Goal: Find specific page/section: Find specific page/section

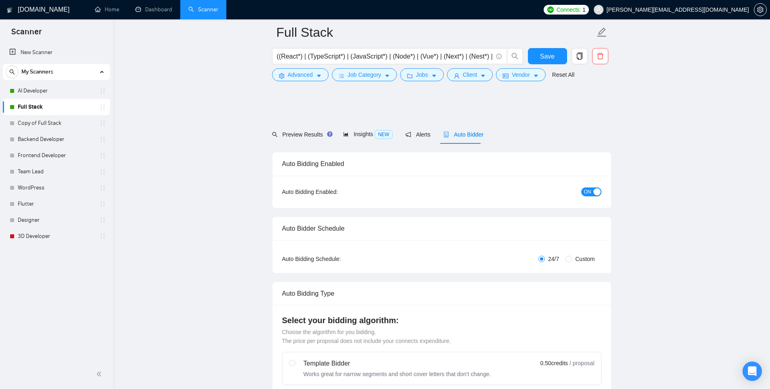
scroll to position [445, 0]
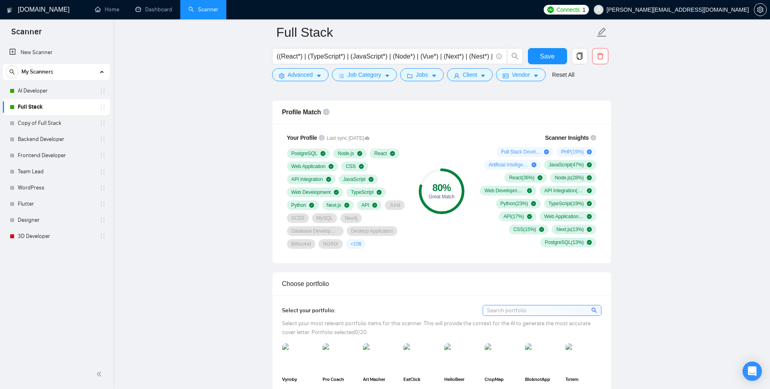
scroll to position [566, 0]
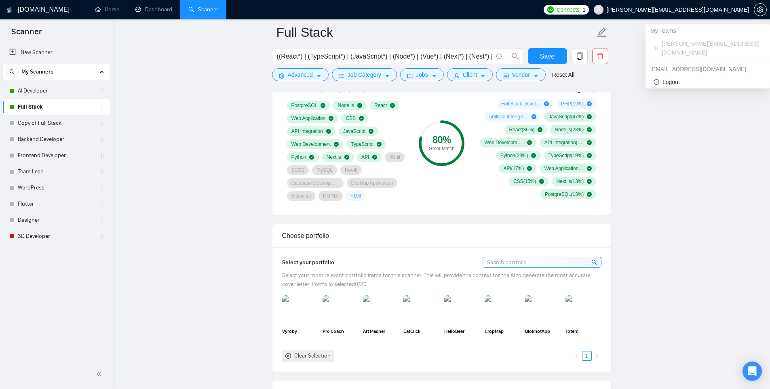
click at [705, 10] on span "[PERSON_NAME][EMAIL_ADDRESS][DOMAIN_NAME]" at bounding box center [678, 10] width 142 height 0
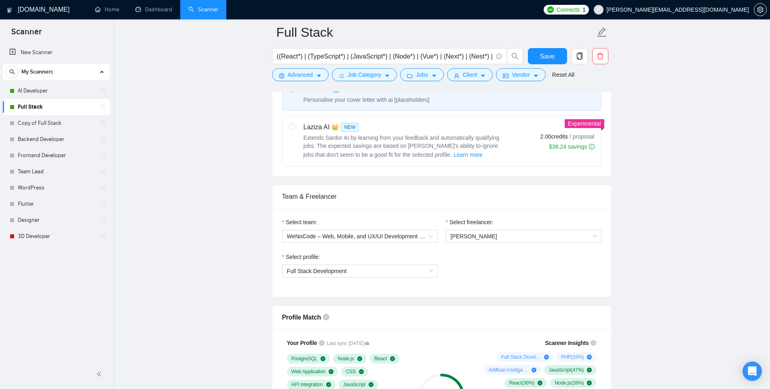
scroll to position [323, 0]
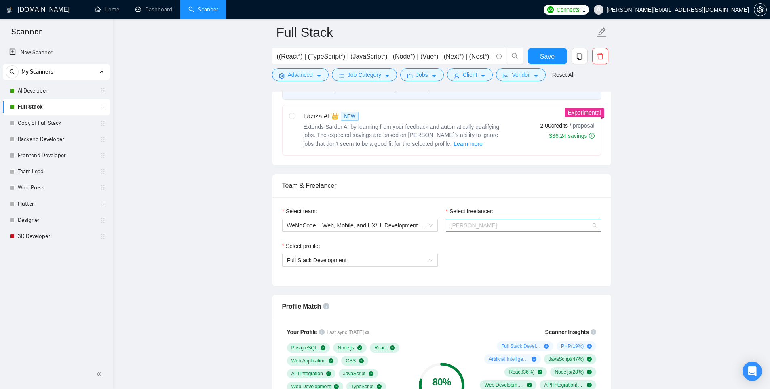
click at [510, 221] on span "[PERSON_NAME]" at bounding box center [524, 226] width 146 height 12
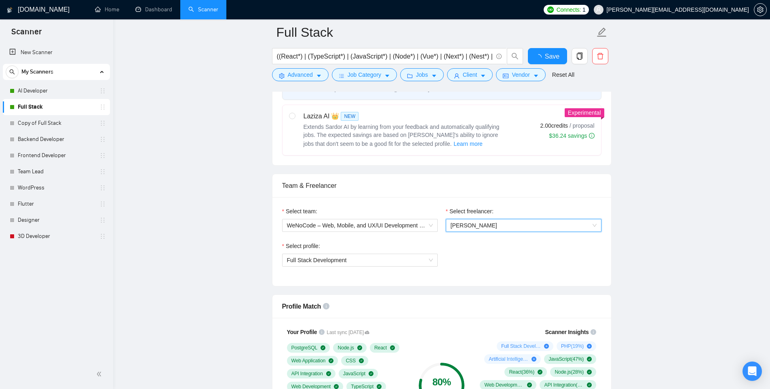
scroll to position [323, 0]
click at [464, 220] on span "[PERSON_NAME]" at bounding box center [524, 226] width 146 height 12
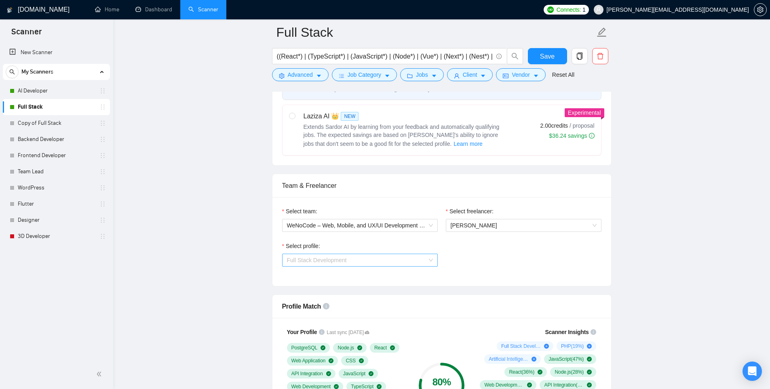
click at [329, 257] on span "Full Stack Development" at bounding box center [317, 260] width 60 height 6
click at [342, 224] on span "WeNoCode – Web, Mobile, and UX/UI Development Experts" at bounding box center [360, 226] width 146 height 12
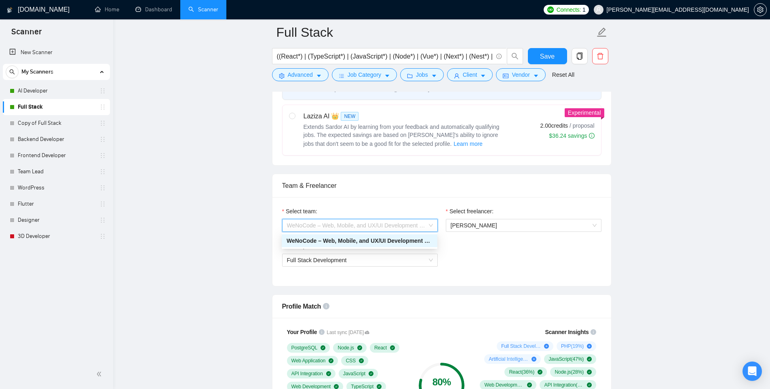
click at [342, 224] on span "WeNoCode – Web, Mobile, and UX/UI Development Experts" at bounding box center [360, 226] width 146 height 12
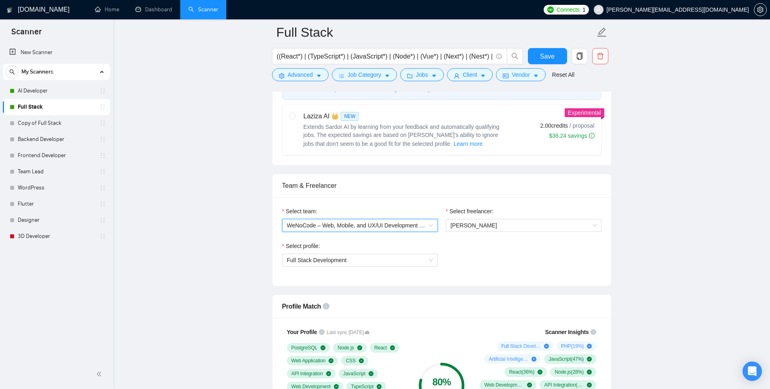
click at [111, 8] on link "Home" at bounding box center [107, 9] width 24 height 7
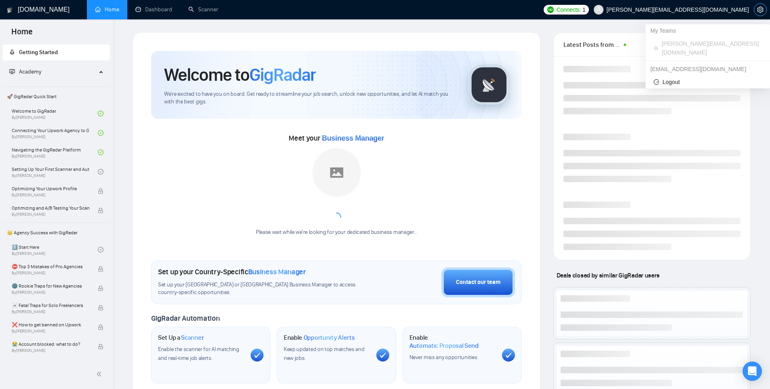
click at [759, 11] on icon "setting" at bounding box center [760, 9] width 6 height 6
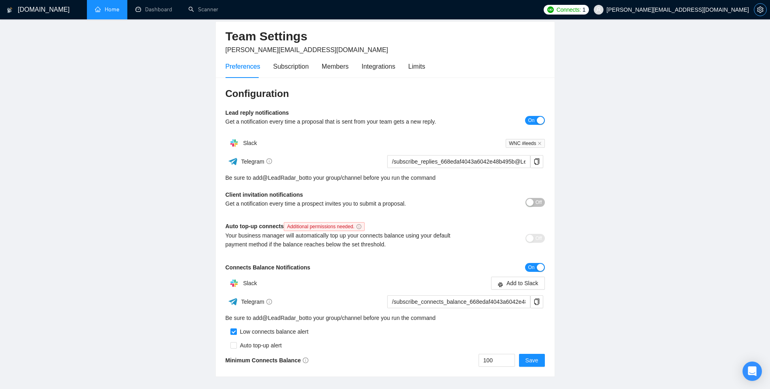
scroll to position [81, 0]
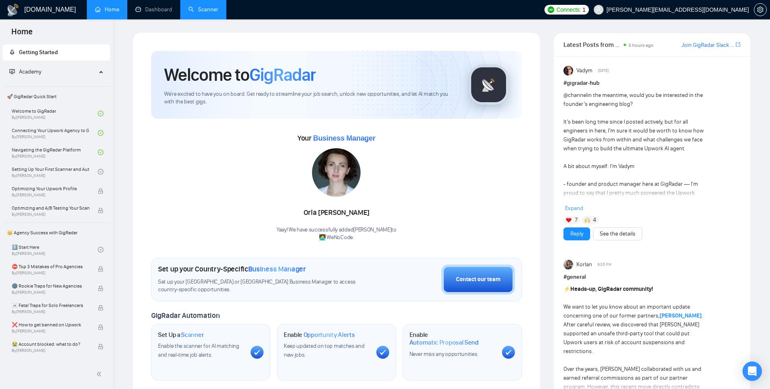
click at [208, 11] on link "Scanner" at bounding box center [203, 9] width 30 height 7
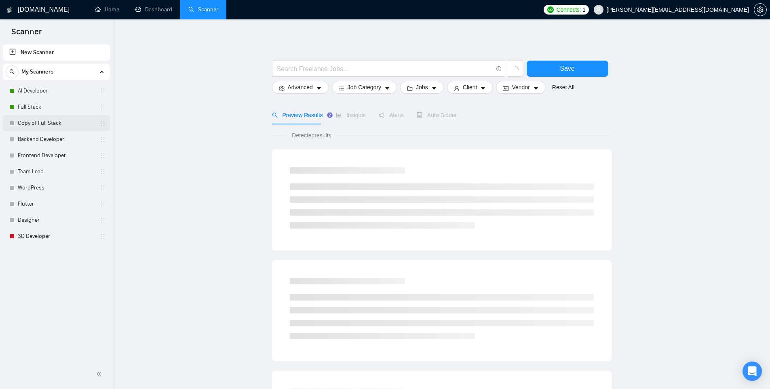
click at [49, 130] on link "Copy of Full Stack" at bounding box center [56, 123] width 77 height 16
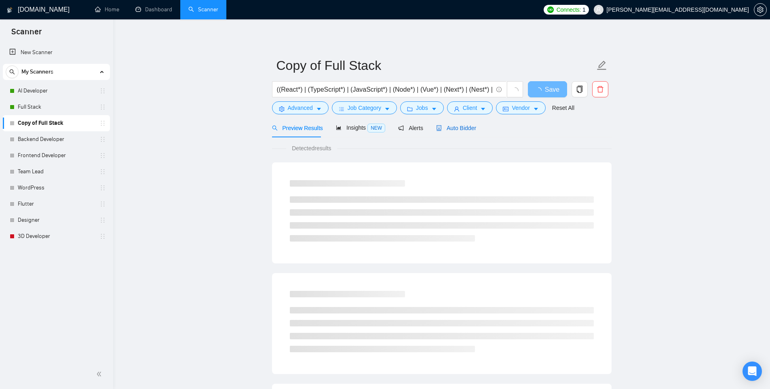
click at [462, 130] on span "Auto Bidder" at bounding box center [456, 128] width 40 height 6
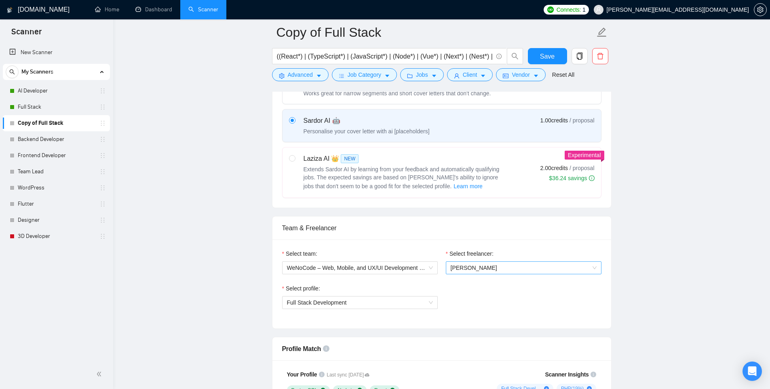
scroll to position [283, 0]
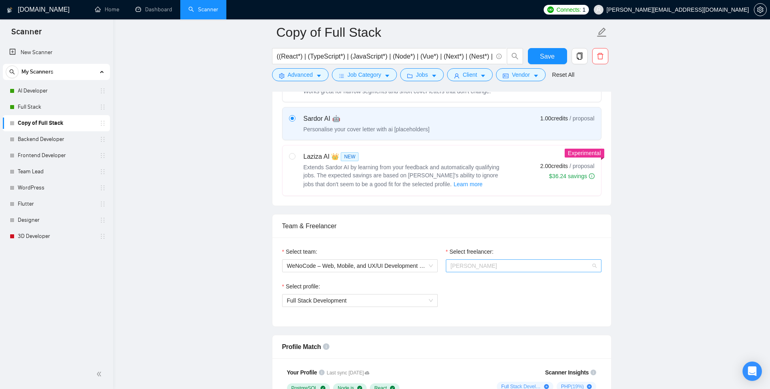
click at [496, 269] on span "[PERSON_NAME]" at bounding box center [524, 266] width 146 height 12
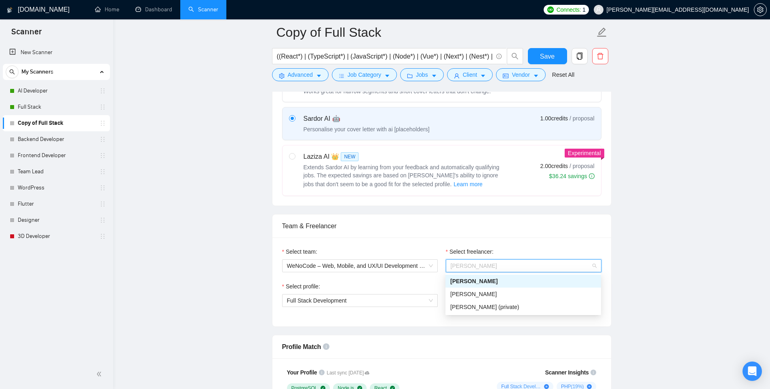
click at [520, 267] on span "[PERSON_NAME]" at bounding box center [524, 266] width 146 height 12
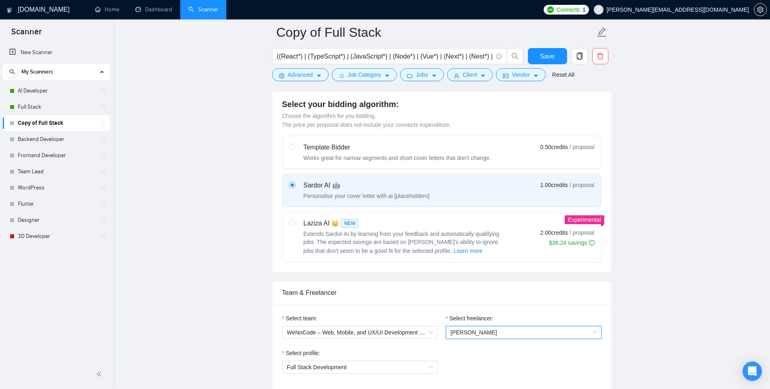
scroll to position [202, 0]
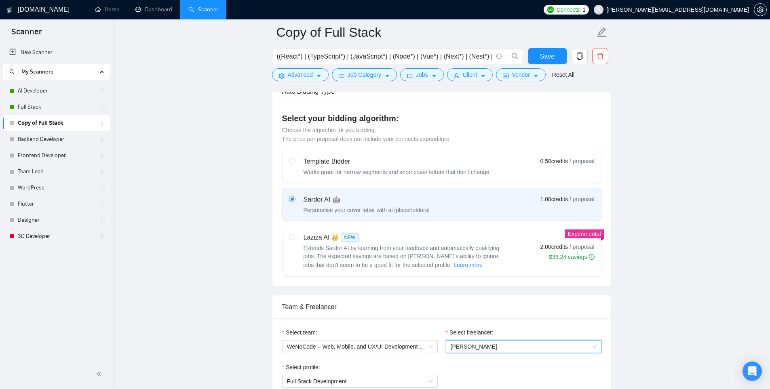
click at [699, 10] on span "[PERSON_NAME][EMAIL_ADDRESS][DOMAIN_NAME]" at bounding box center [678, 10] width 142 height 0
click at [114, 13] on link "Home" at bounding box center [107, 9] width 24 height 7
